Goal: Transaction & Acquisition: Purchase product/service

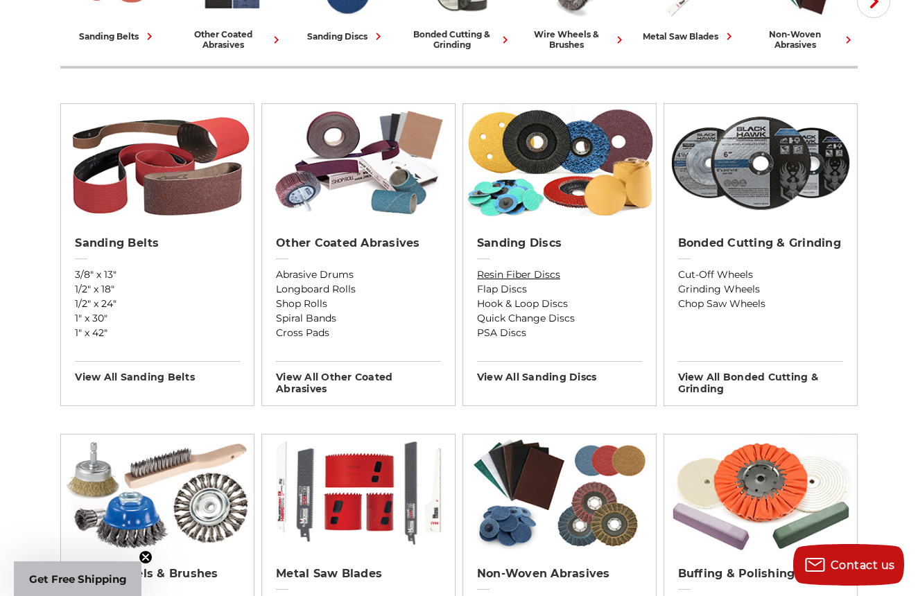
scroll to position [428, 0]
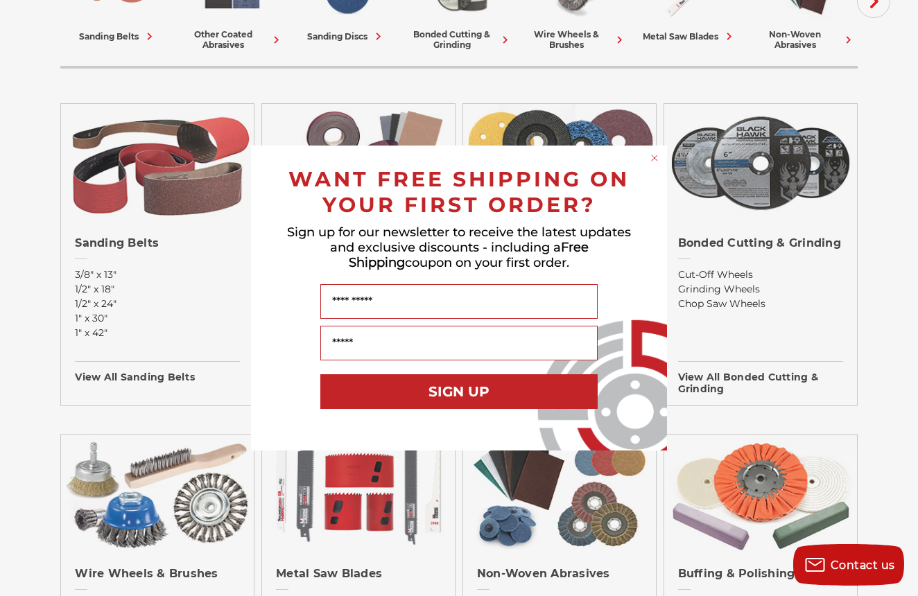
click at [656, 156] on circle "Close dialog" at bounding box center [654, 158] width 13 height 13
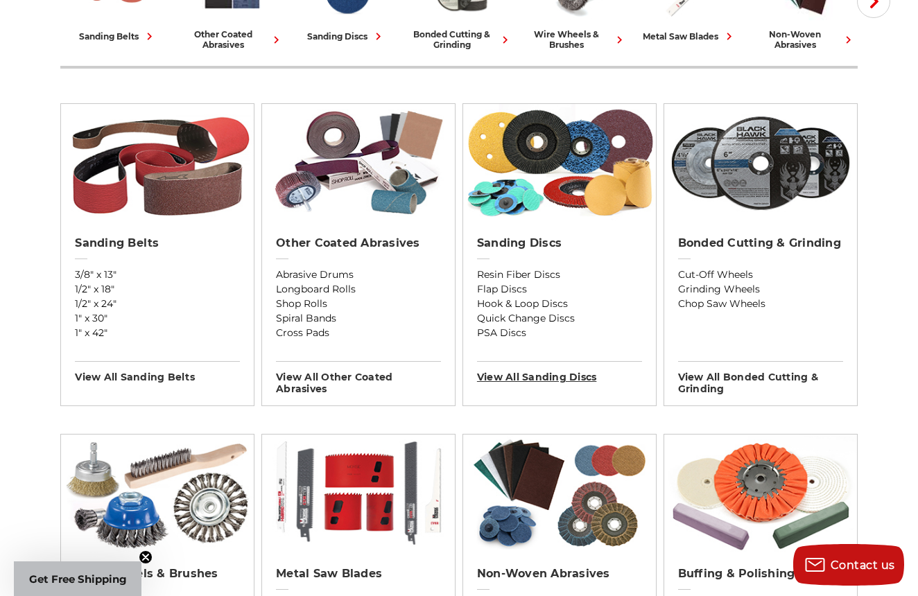
click at [548, 381] on h3 "View All sanding discs" at bounding box center [559, 372] width 165 height 22
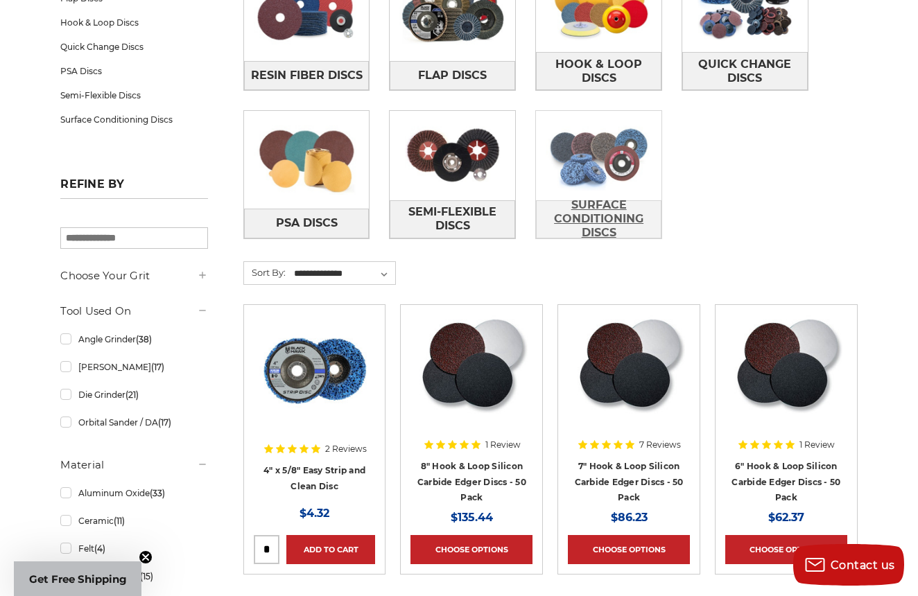
click at [584, 214] on span "Surface Conditioning Discs" at bounding box center [599, 218] width 124 height 51
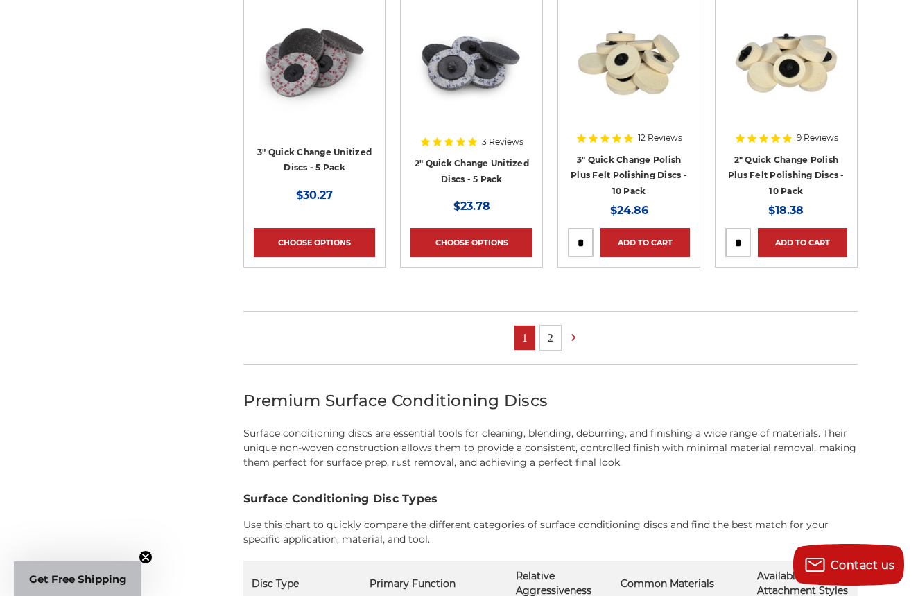
scroll to position [917, 0]
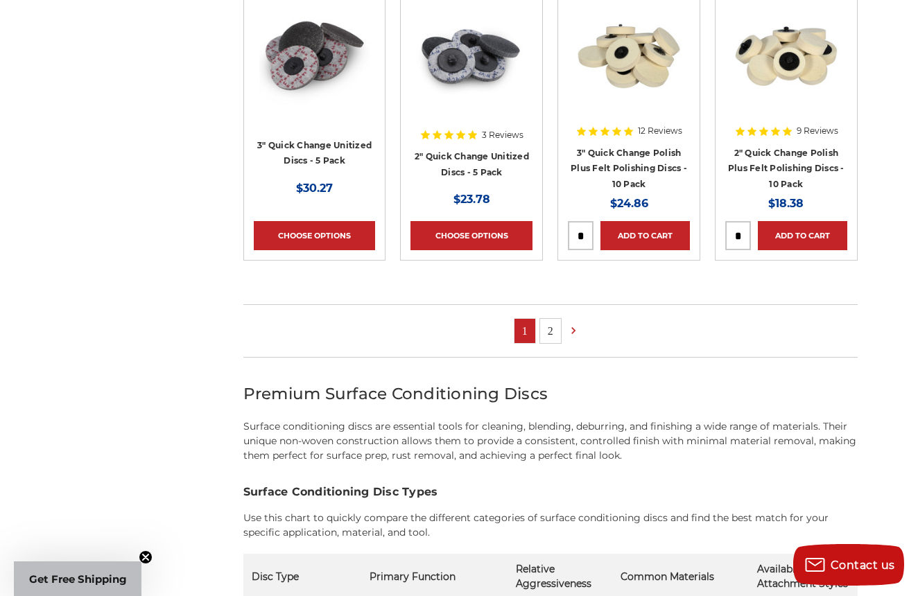
click at [550, 330] on link "2" at bounding box center [550, 331] width 21 height 24
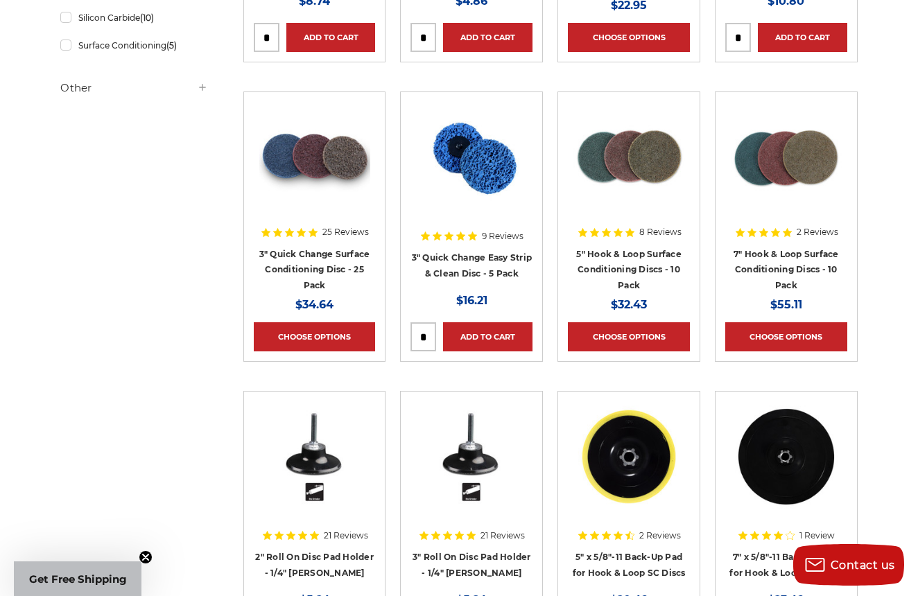
scroll to position [518, 0]
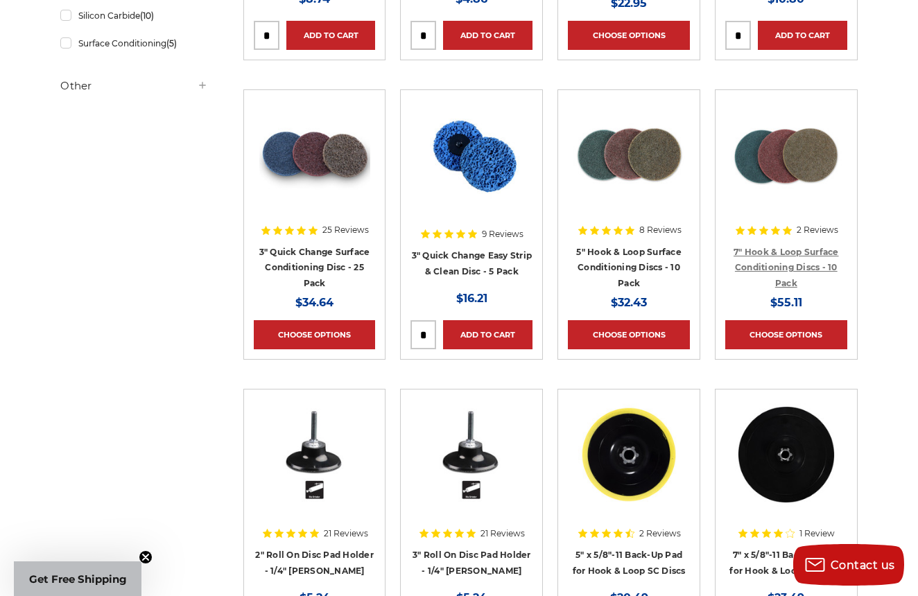
click at [806, 265] on link "7" Hook & Loop Surface Conditioning Discs - 10 Pack" at bounding box center [786, 268] width 105 height 42
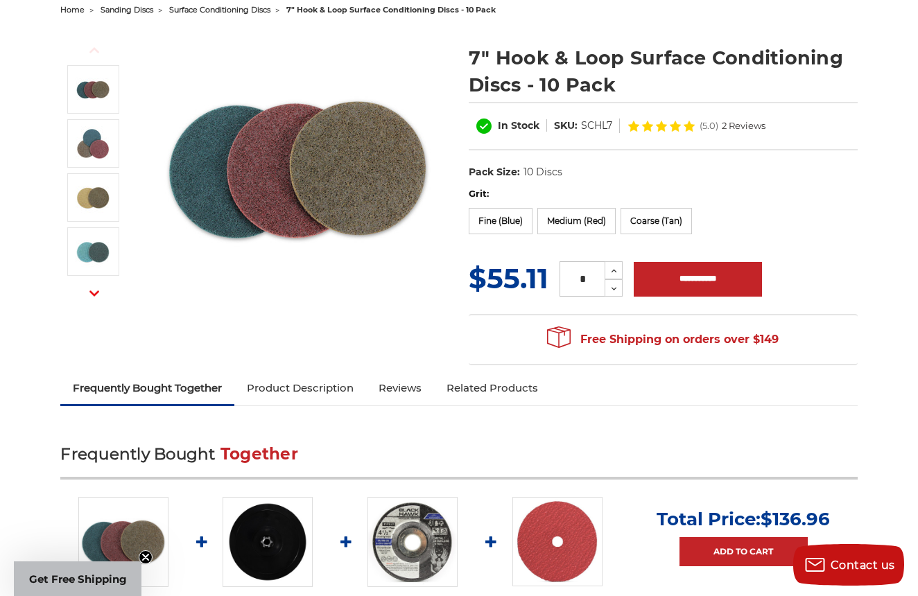
scroll to position [155, 0]
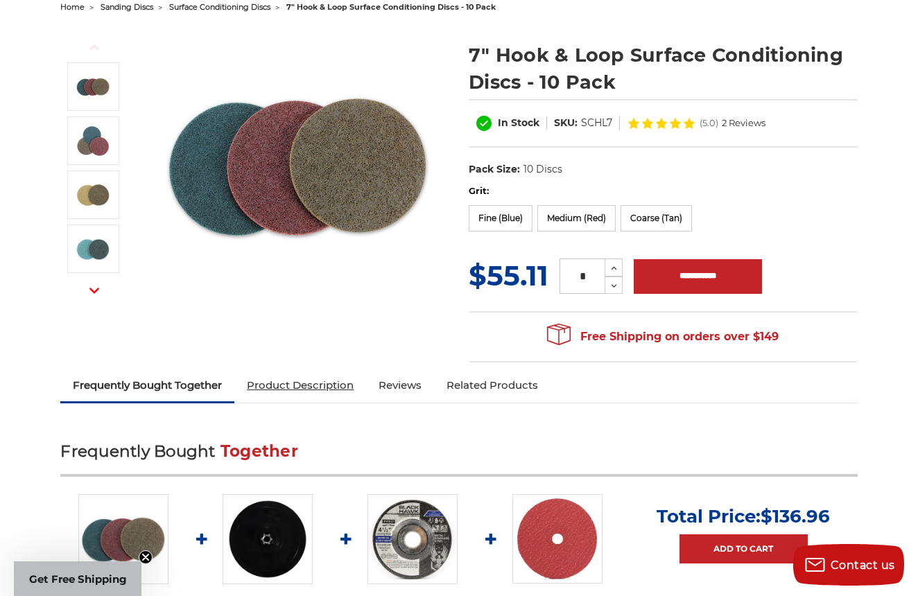
click at [343, 390] on link "Product Description" at bounding box center [300, 385] width 132 height 31
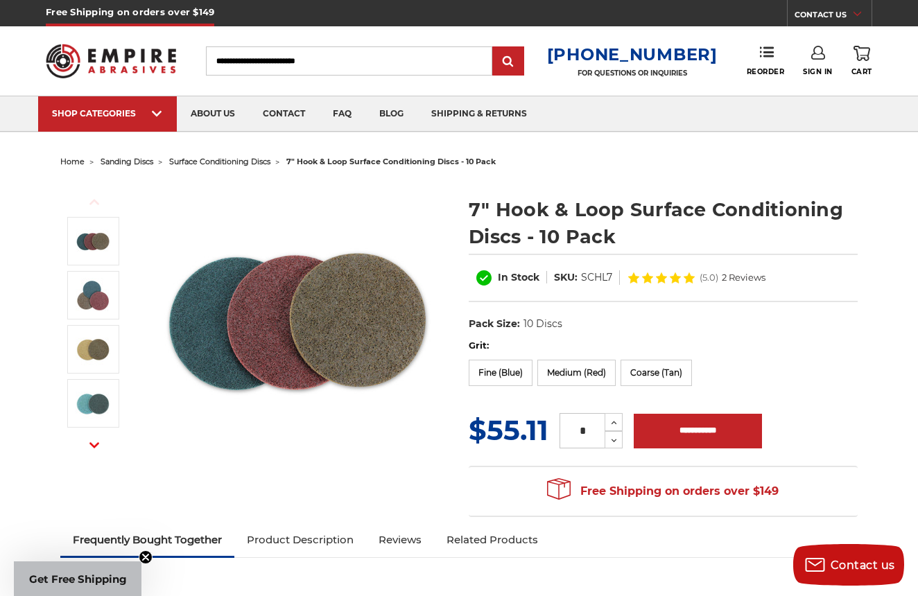
scroll to position [0, 0]
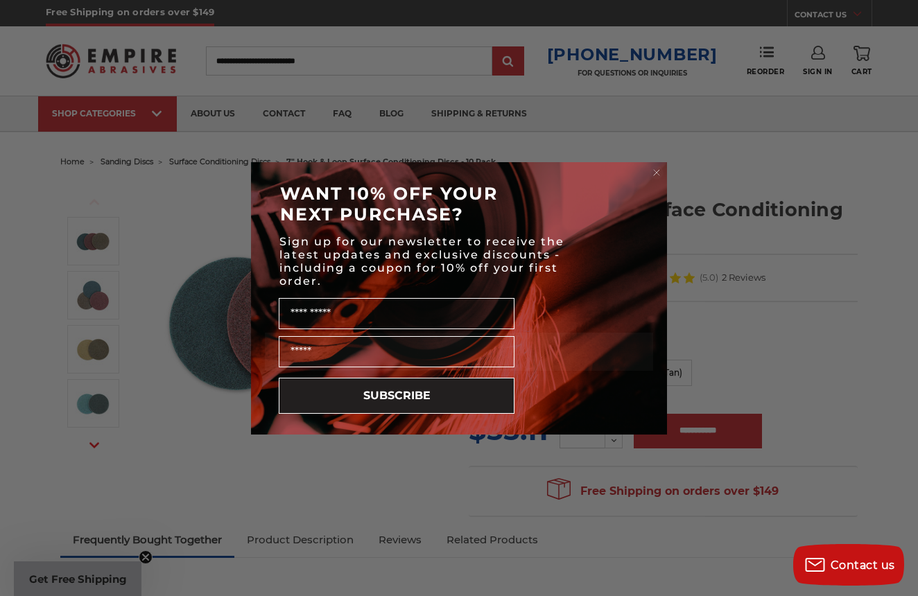
click at [654, 173] on circle "Close dialog" at bounding box center [656, 172] width 13 height 13
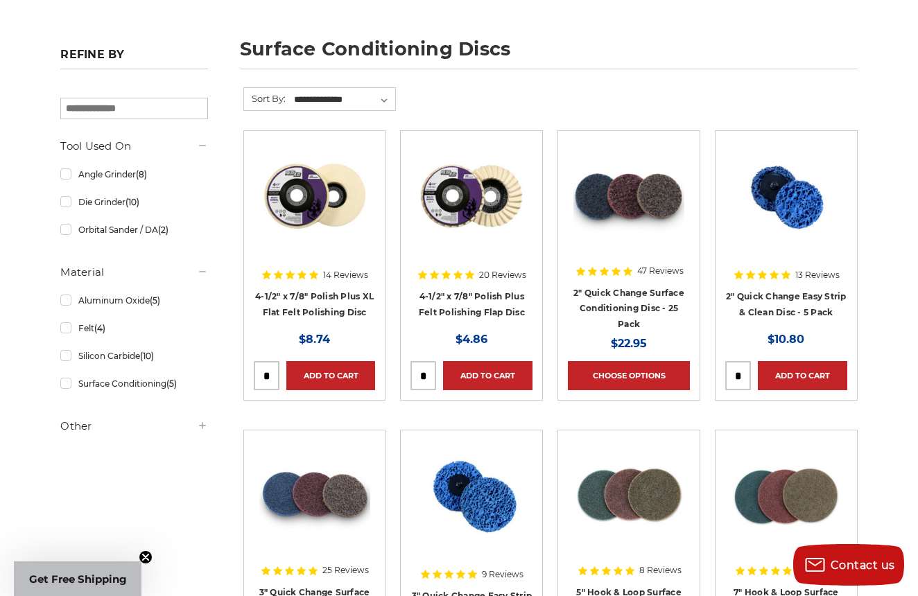
scroll to position [182, 0]
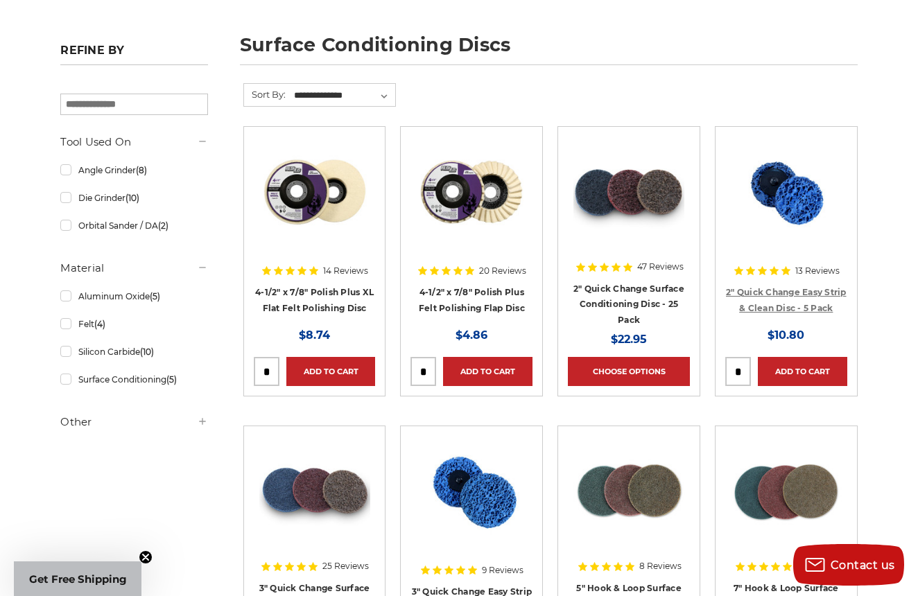
click at [814, 310] on link "2" Quick Change Easy Strip & Clean Disc - 5 Pack" at bounding box center [786, 300] width 121 height 26
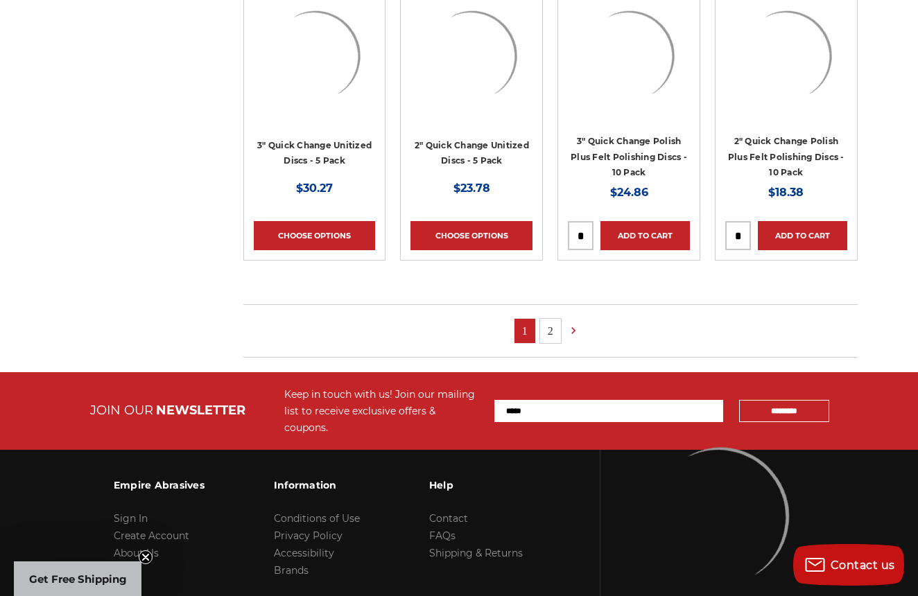
scroll to position [71, 0]
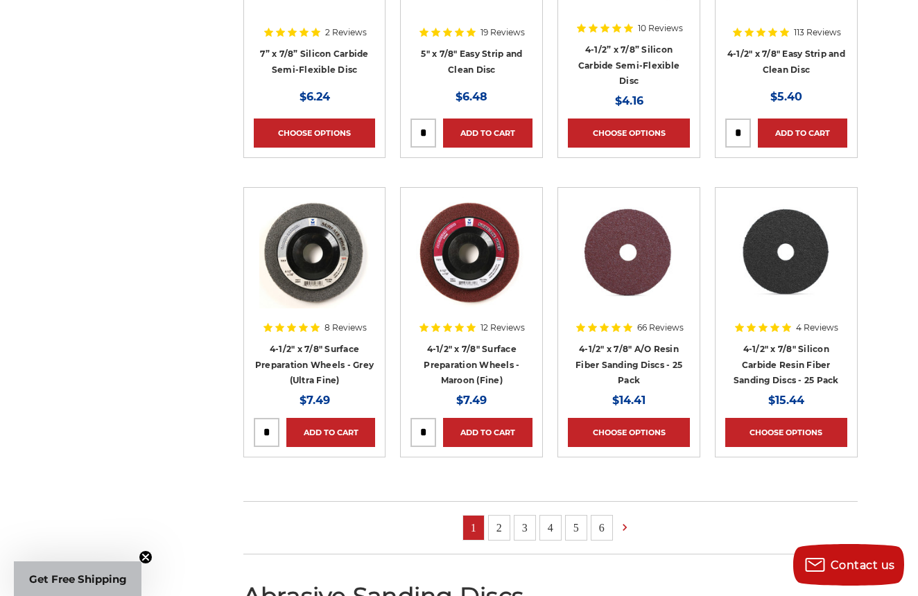
scroll to position [1058, 0]
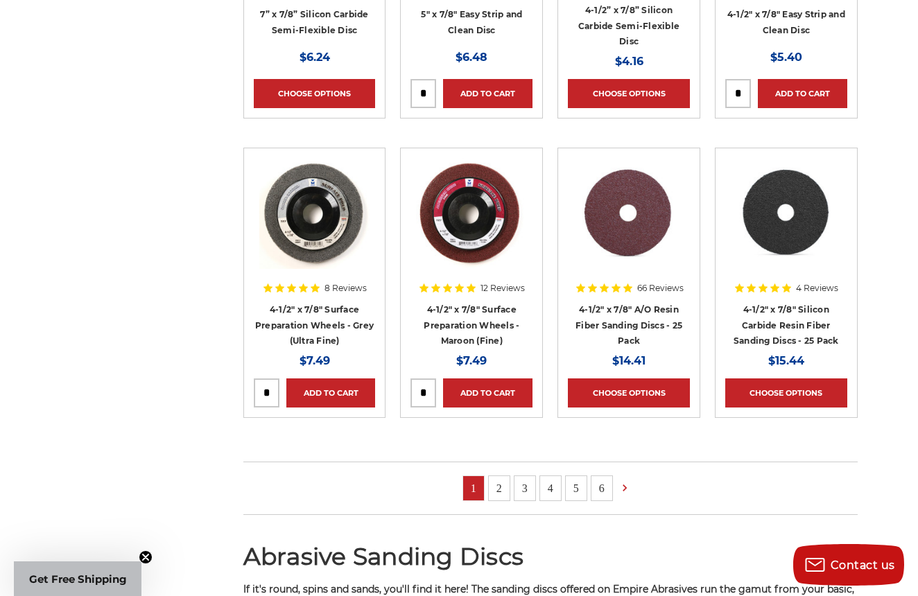
click at [497, 483] on link "2" at bounding box center [499, 488] width 21 height 24
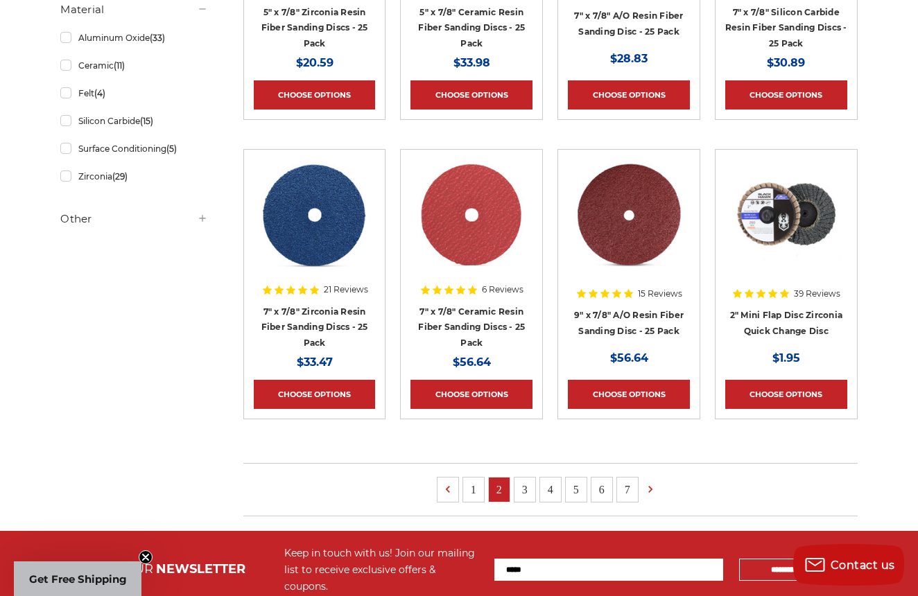
scroll to position [758, 0]
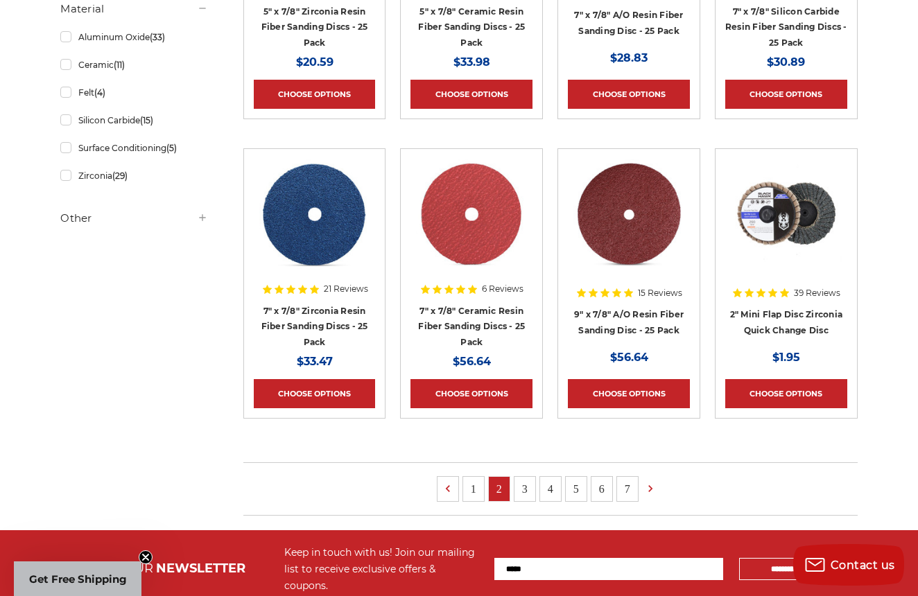
click at [526, 488] on link "3" at bounding box center [524, 489] width 21 height 24
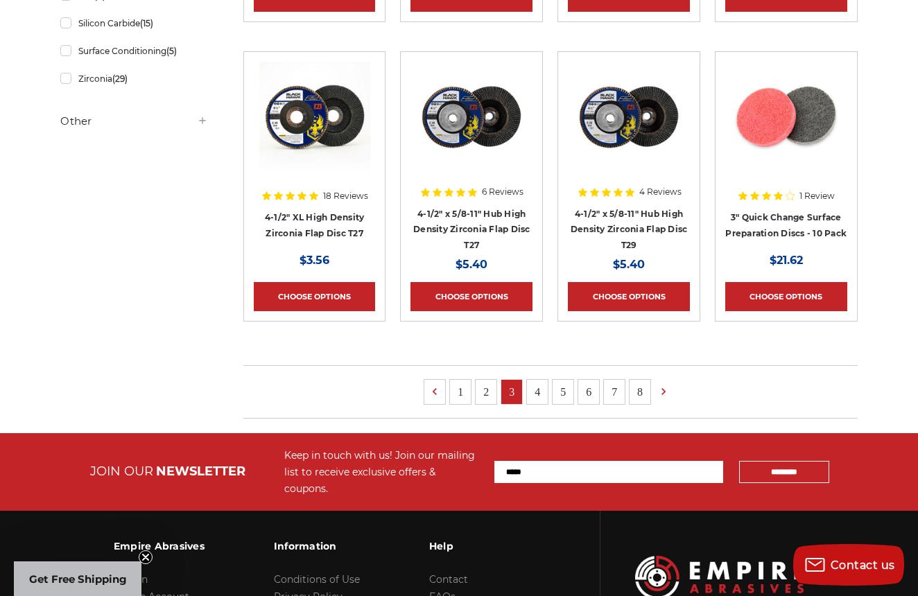
scroll to position [856, 0]
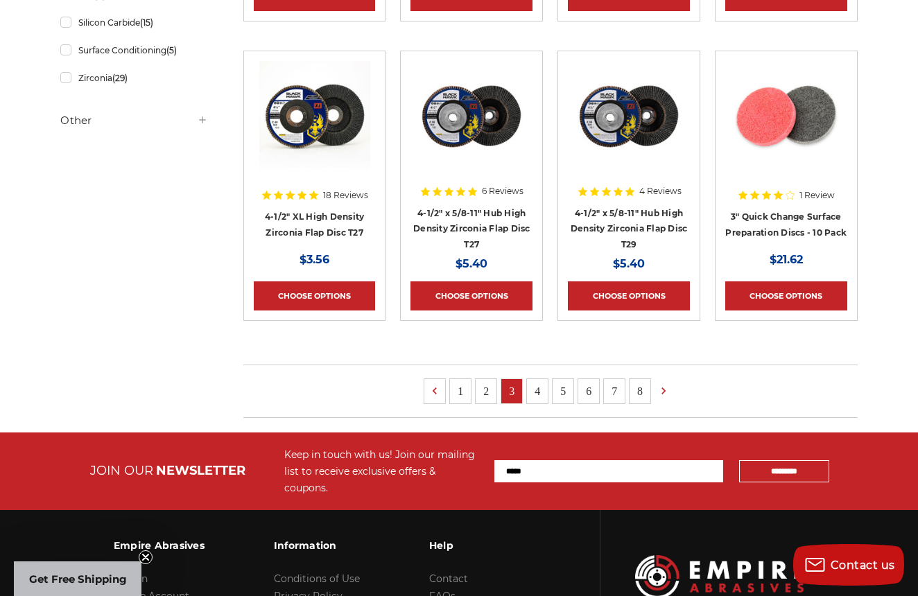
click at [539, 390] on link "4" at bounding box center [537, 391] width 21 height 24
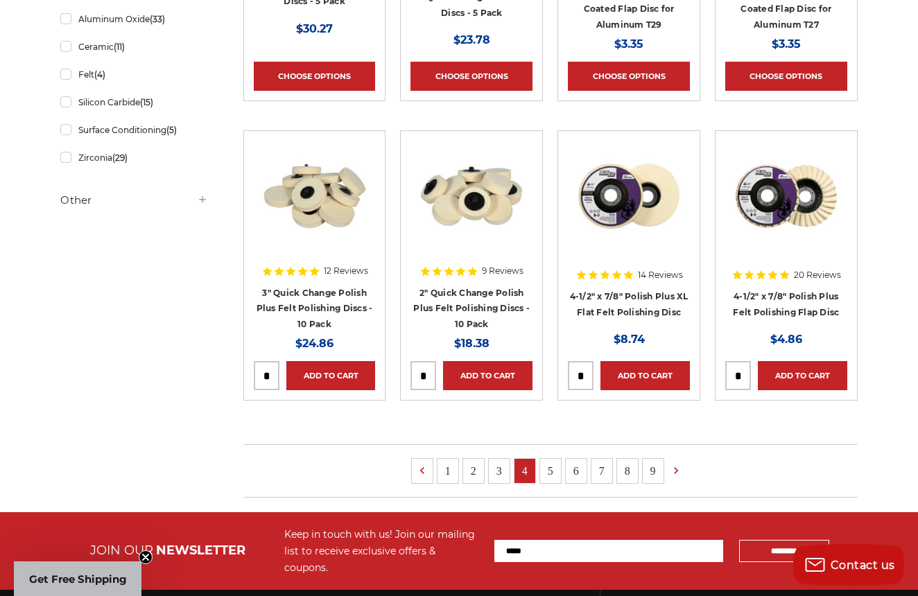
scroll to position [786, 0]
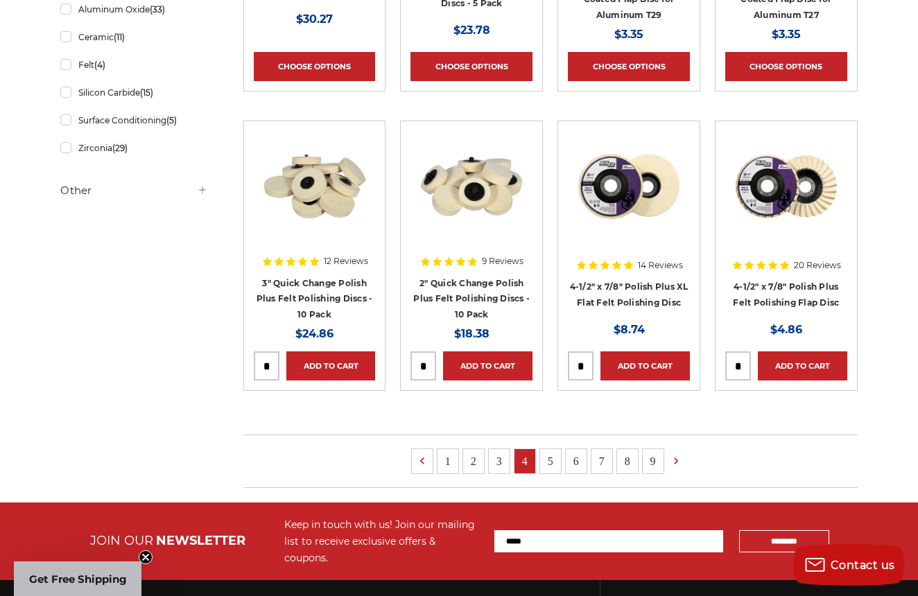
click at [547, 460] on link "5" at bounding box center [550, 461] width 21 height 24
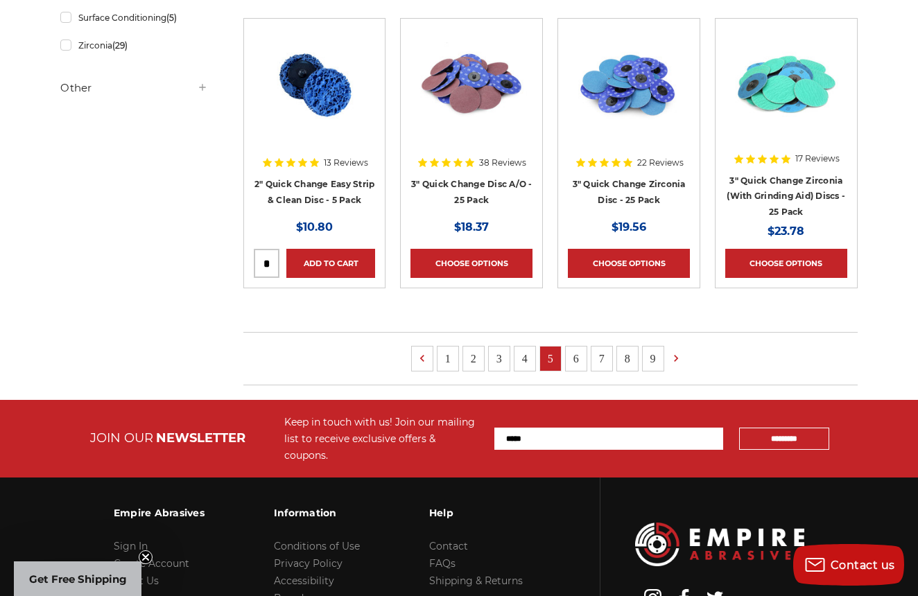
scroll to position [891, 0]
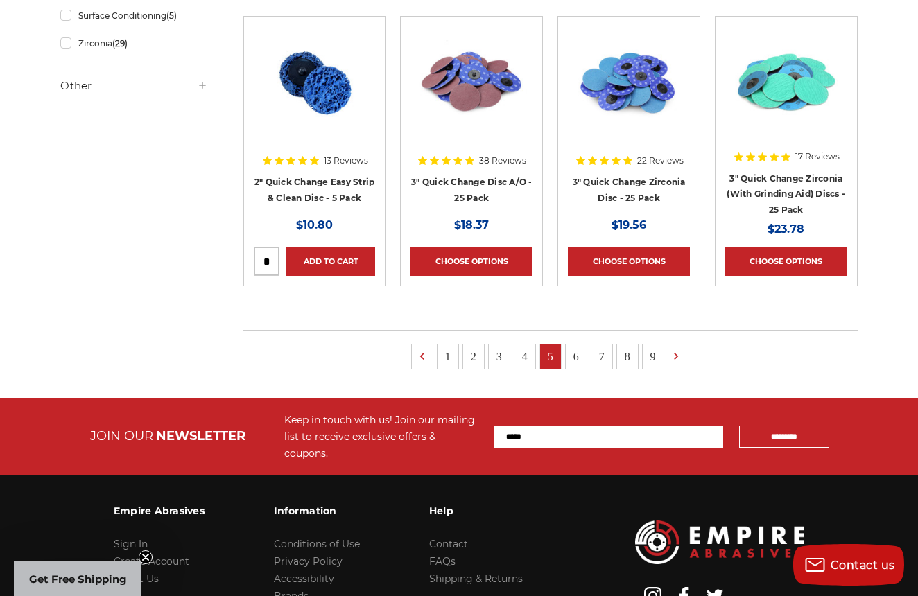
click at [576, 356] on link "6" at bounding box center [576, 357] width 21 height 24
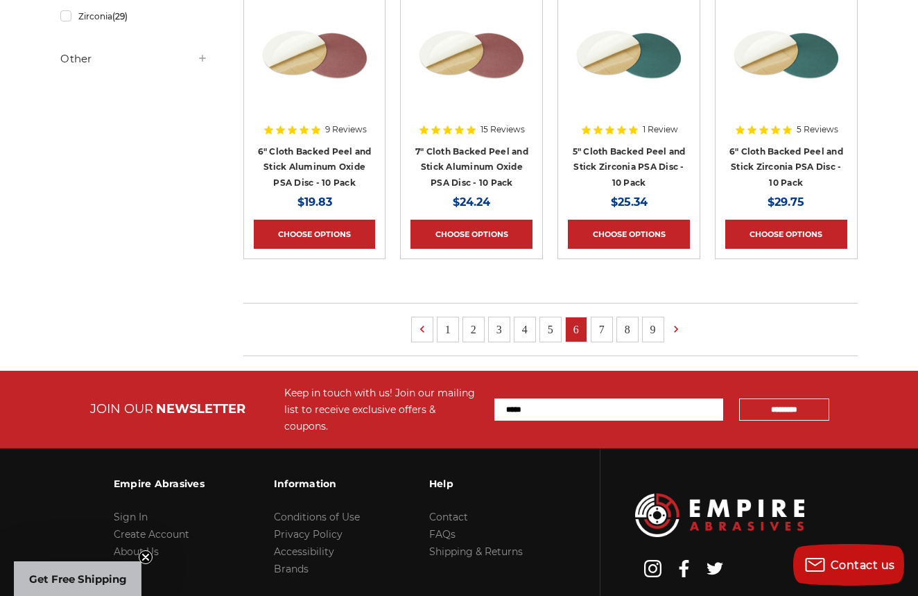
scroll to position [919, 0]
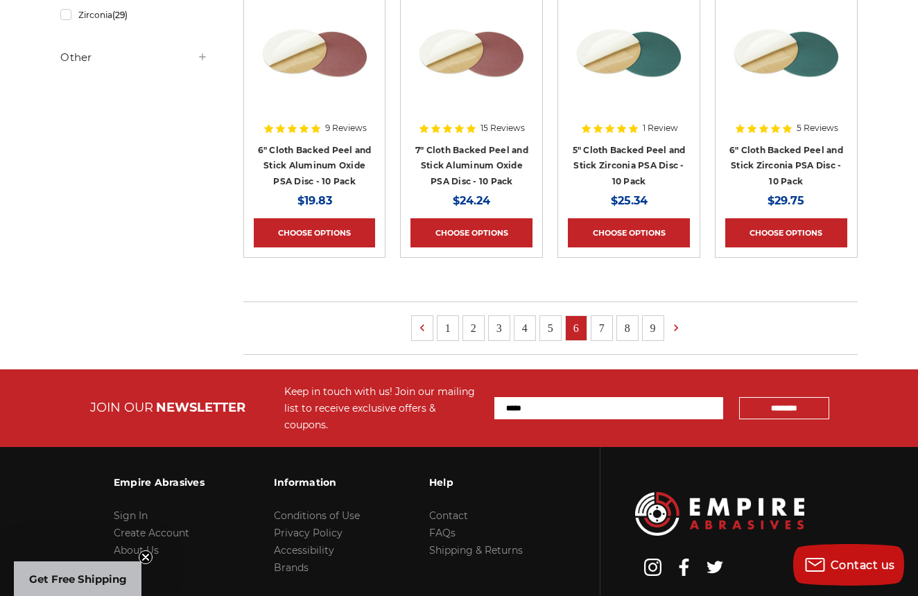
click at [605, 329] on link "7" at bounding box center [601, 328] width 21 height 24
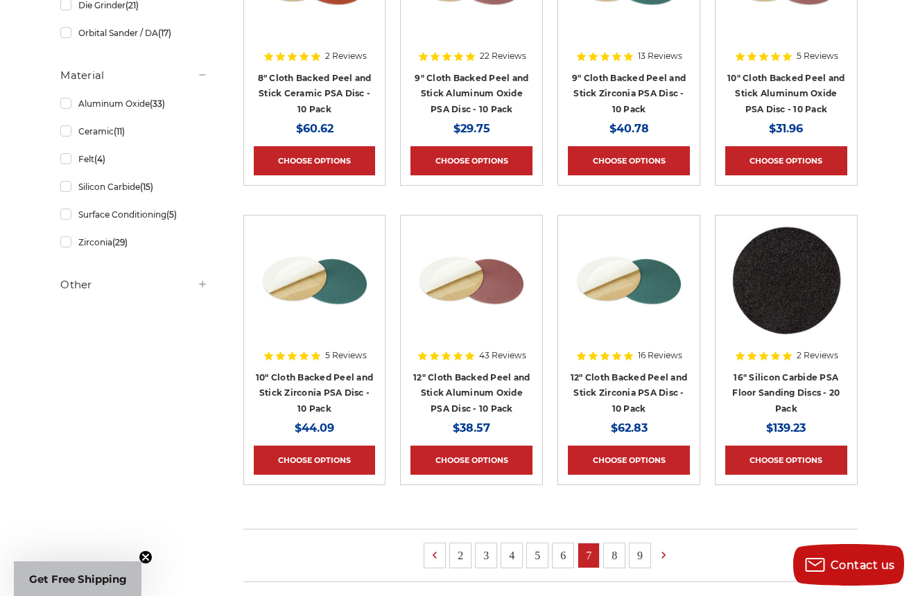
scroll to position [694, 0]
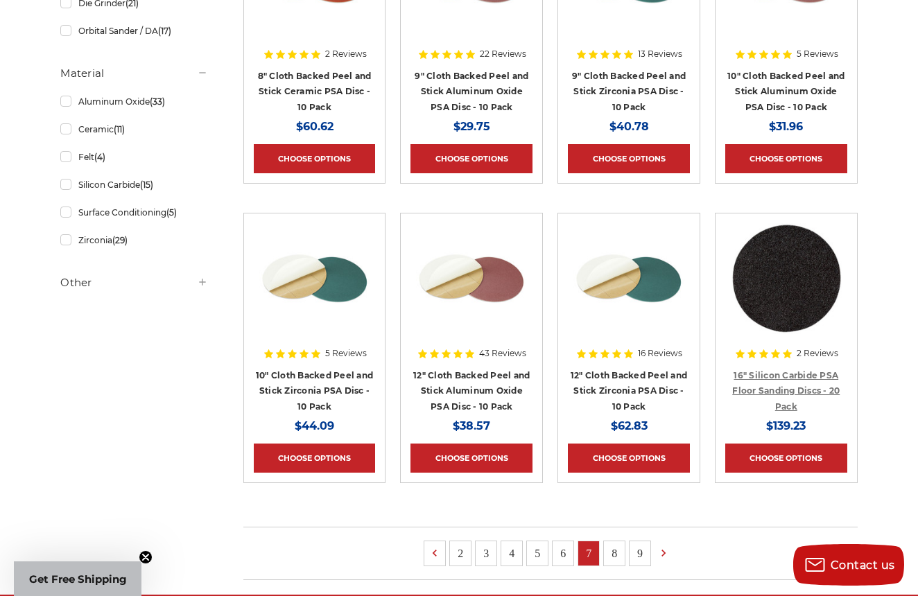
click at [761, 390] on link "16" Silicon Carbide PSA Floor Sanding Discs - 20 Pack" at bounding box center [785, 391] width 107 height 42
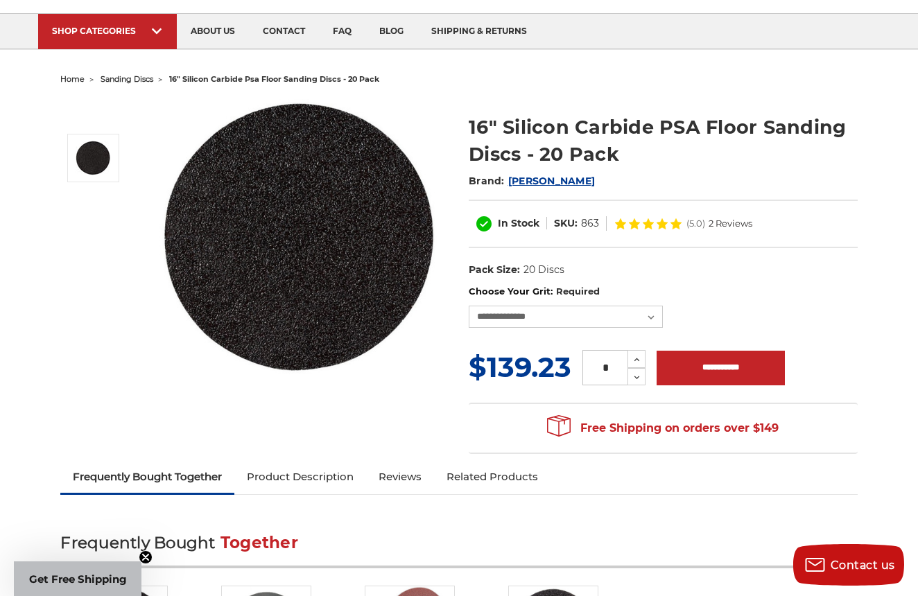
scroll to position [79, 0]
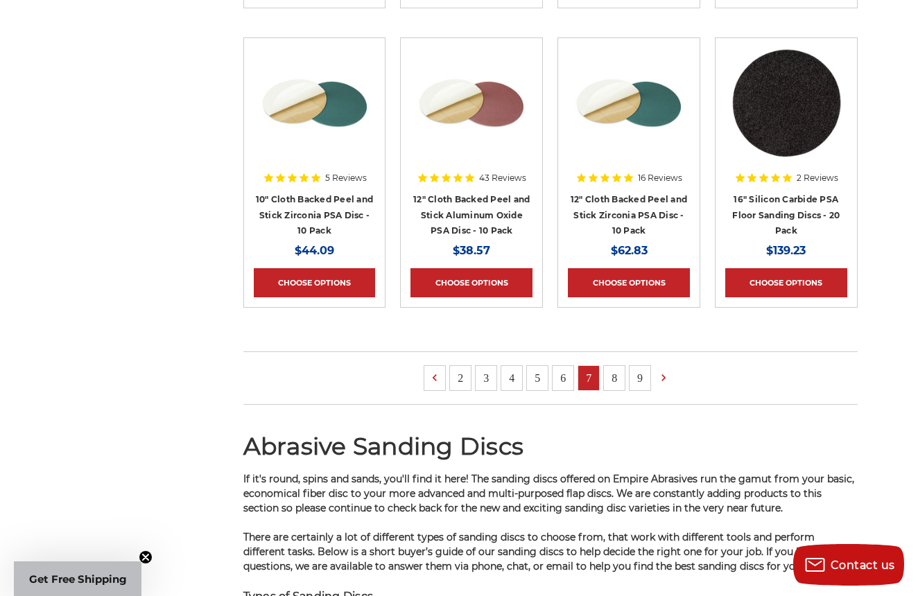
scroll to position [1169, 0]
click at [612, 379] on link "8" at bounding box center [614, 377] width 21 height 24
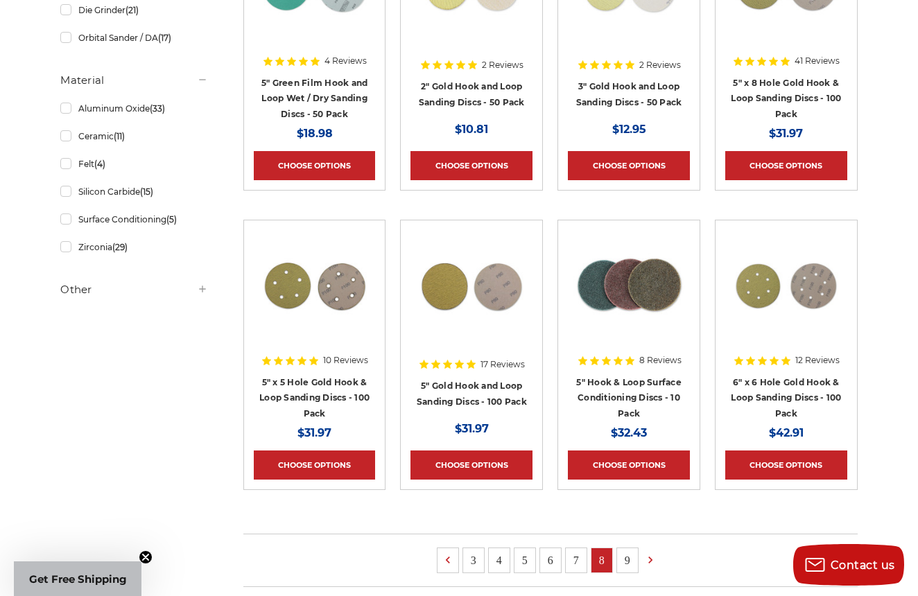
scroll to position [698, 0]
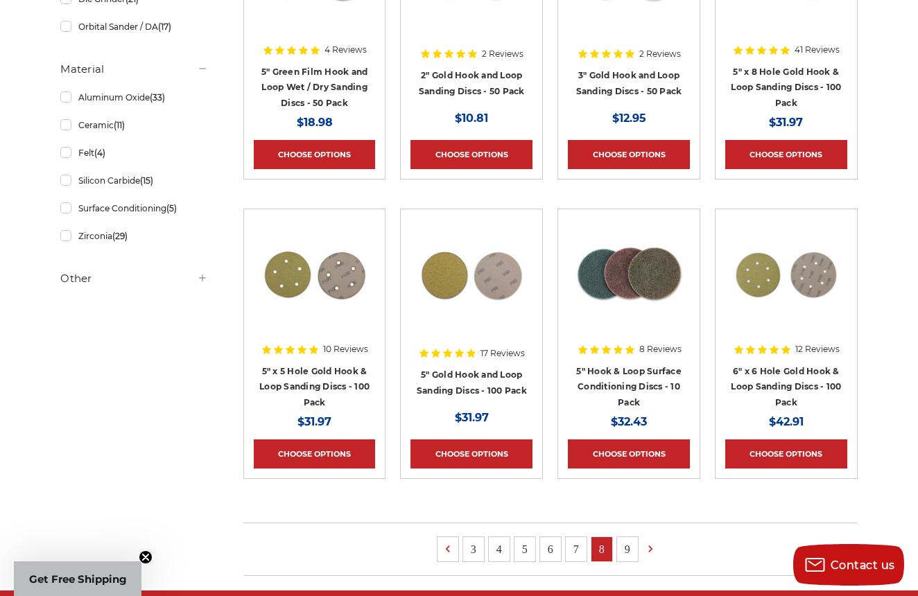
click at [625, 555] on link "9" at bounding box center [627, 549] width 21 height 24
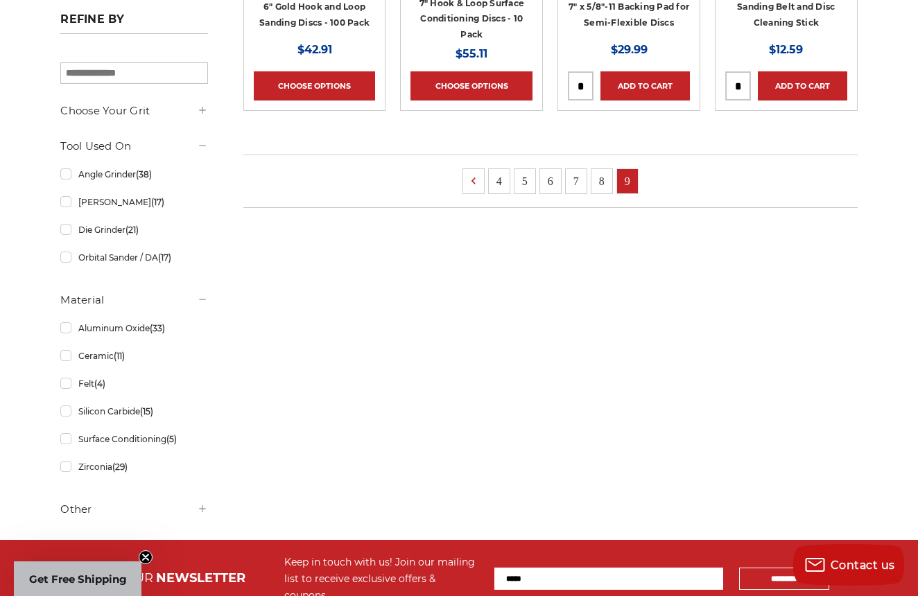
scroll to position [471, 0]
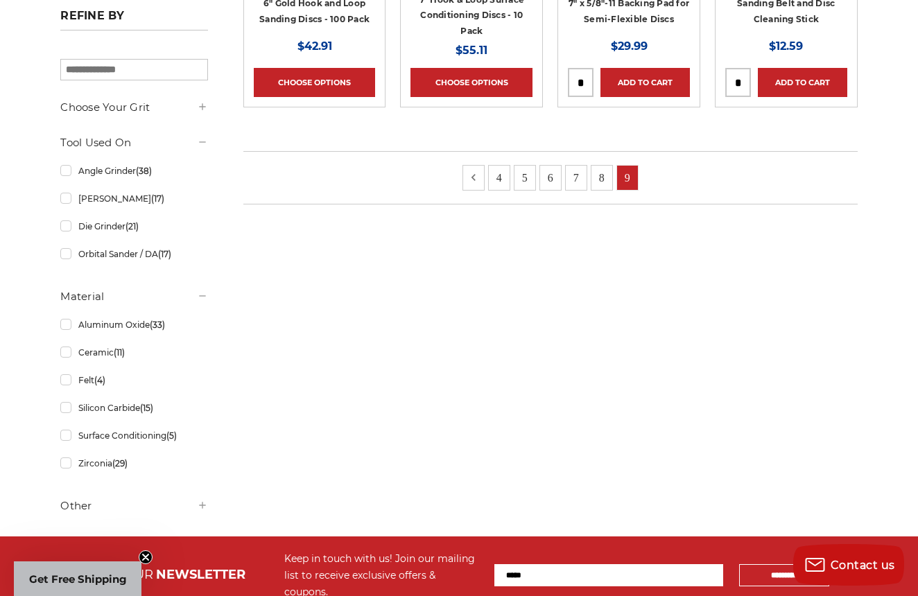
click at [474, 177] on use at bounding box center [473, 177] width 4 height 7
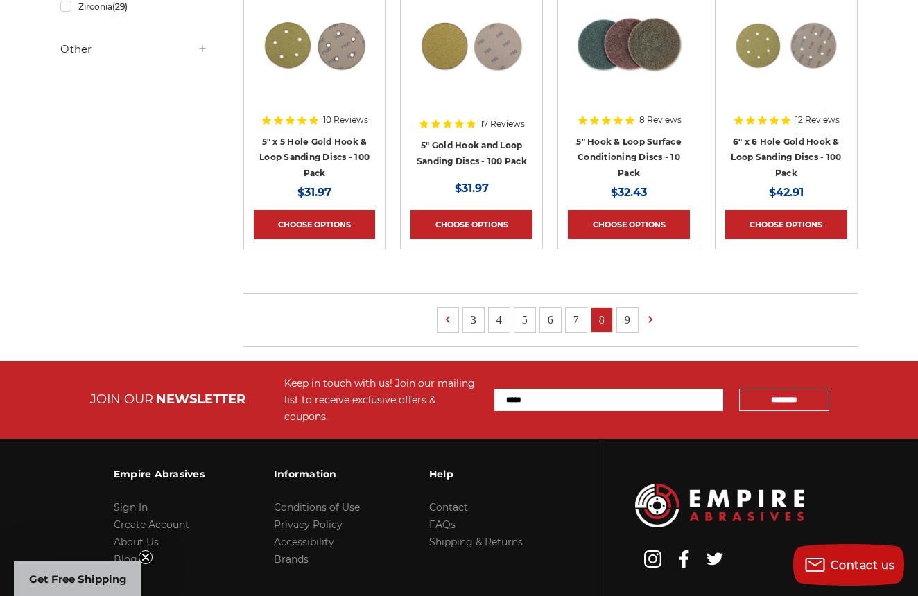
scroll to position [929, 0]
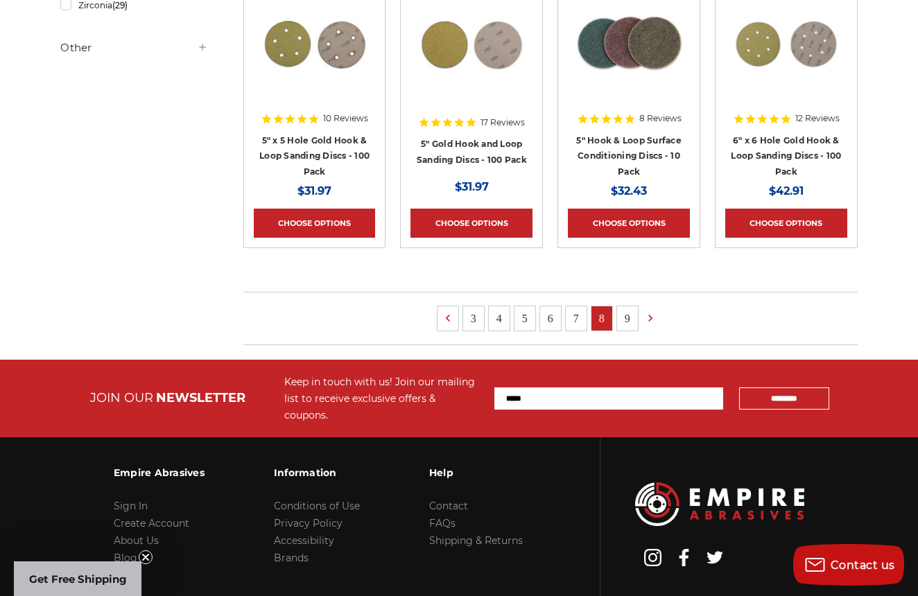
click at [471, 315] on link "3" at bounding box center [473, 318] width 21 height 24
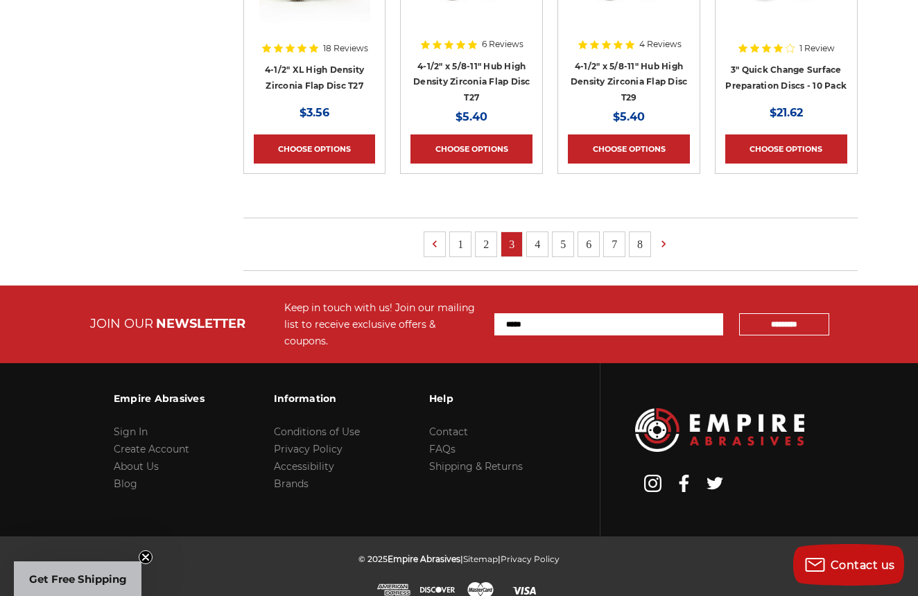
scroll to position [1003, 0]
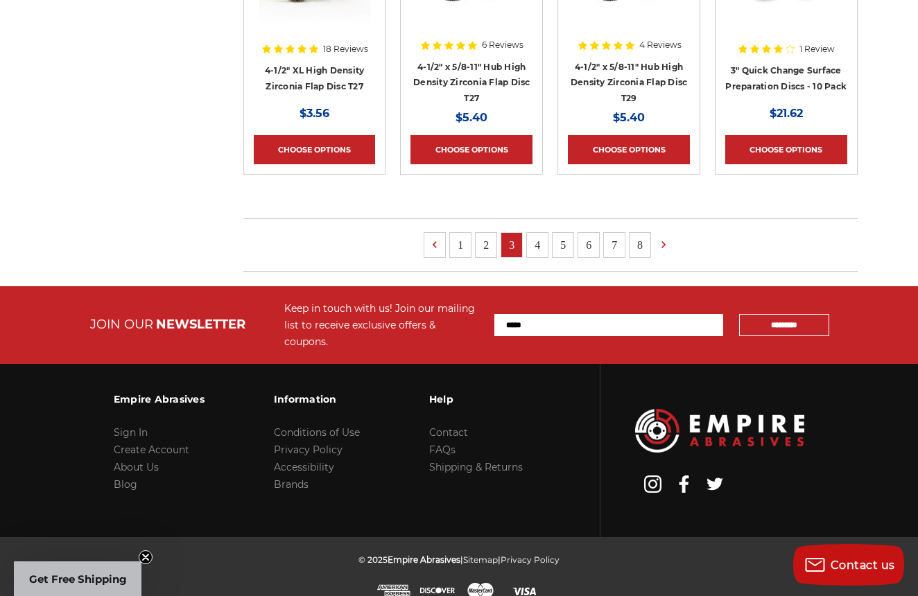
click at [487, 245] on link "2" at bounding box center [486, 245] width 21 height 24
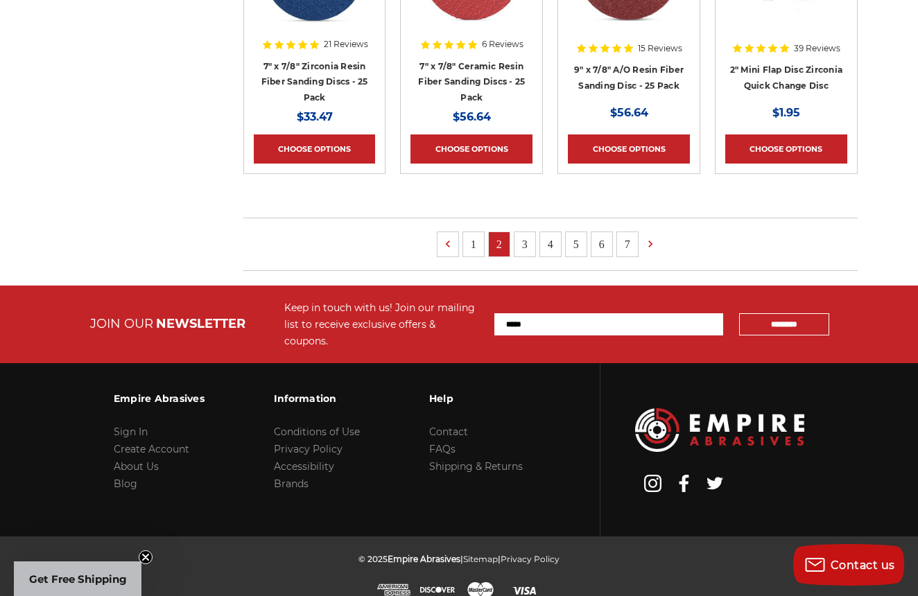
scroll to position [1003, 0]
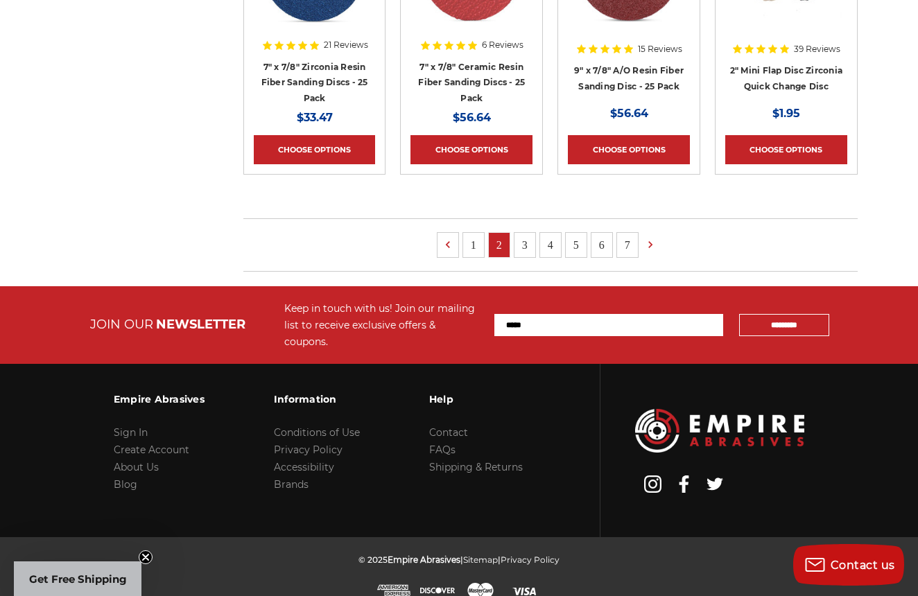
click at [472, 244] on link "1" at bounding box center [473, 245] width 21 height 24
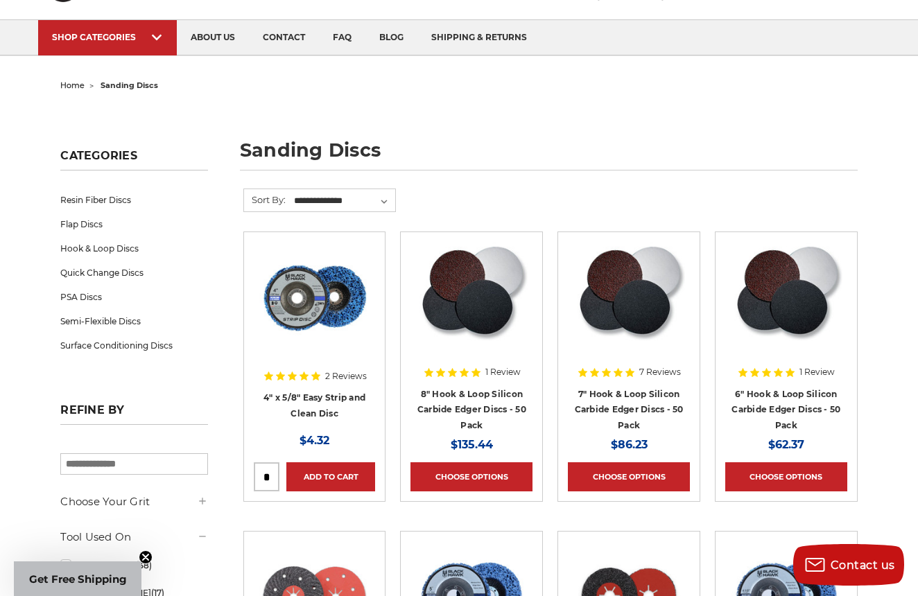
scroll to position [71, 0]
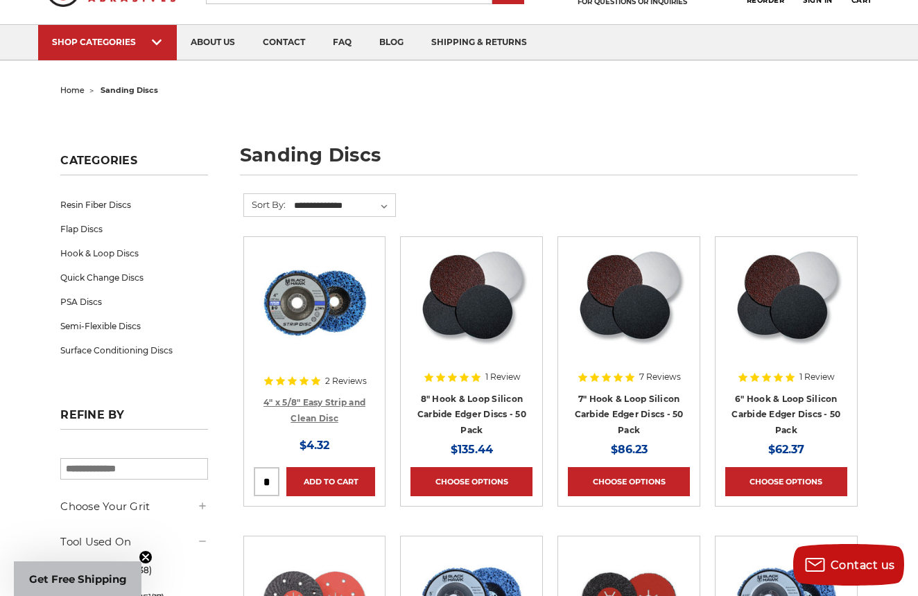
click at [324, 401] on link "4" x 5/8" Easy Strip and Clean Disc" at bounding box center [314, 410] width 102 height 26
